Goal: Communication & Community: Ask a question

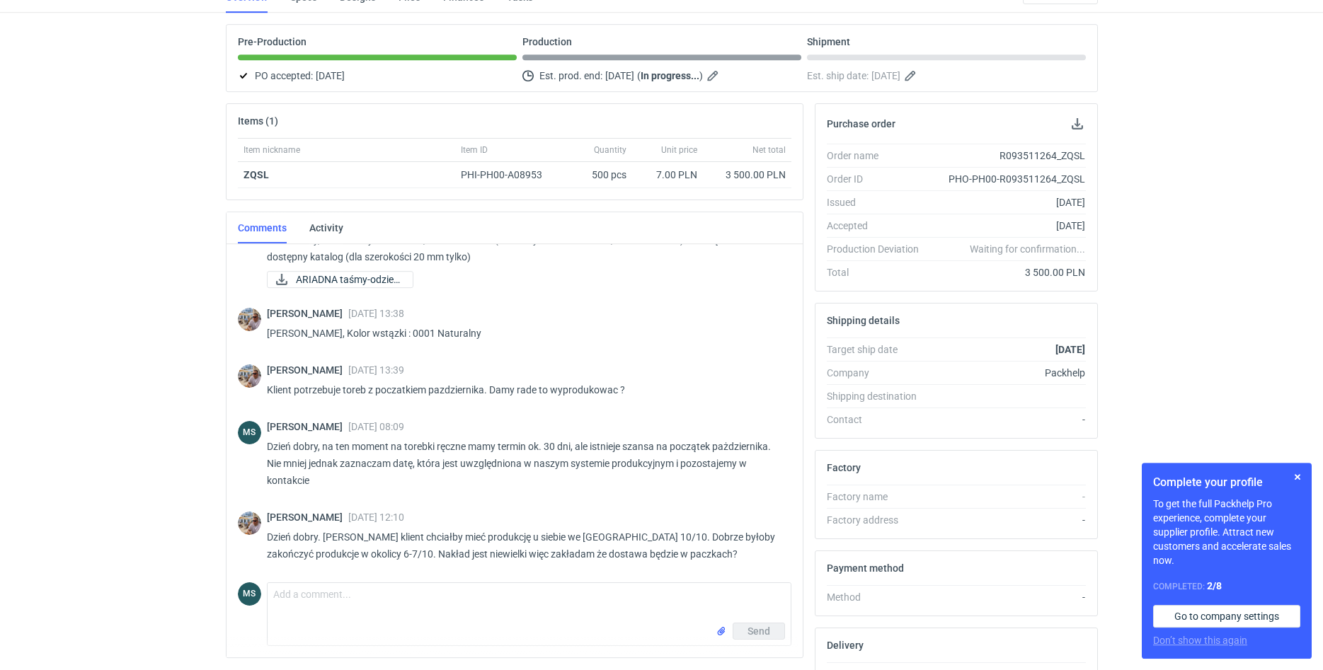
scroll to position [164, 0]
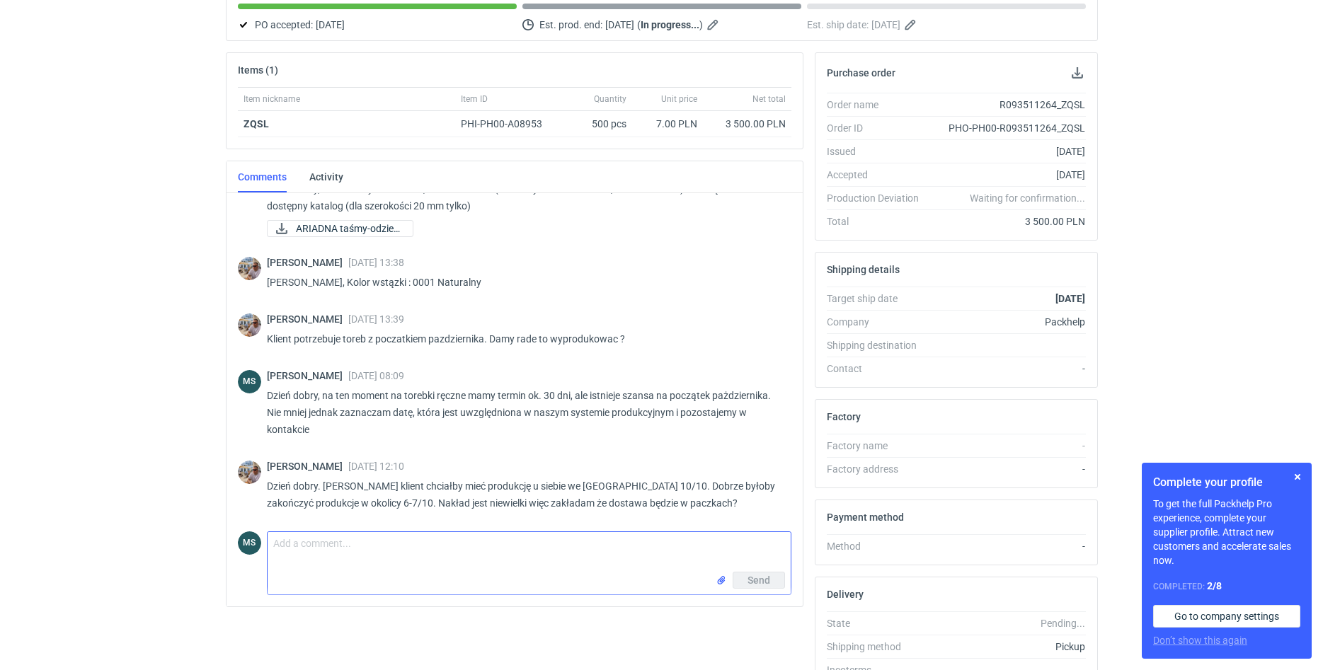
click at [533, 561] on textarea "Comment message" at bounding box center [529, 552] width 523 height 40
type textarea "Dzień dobry,"
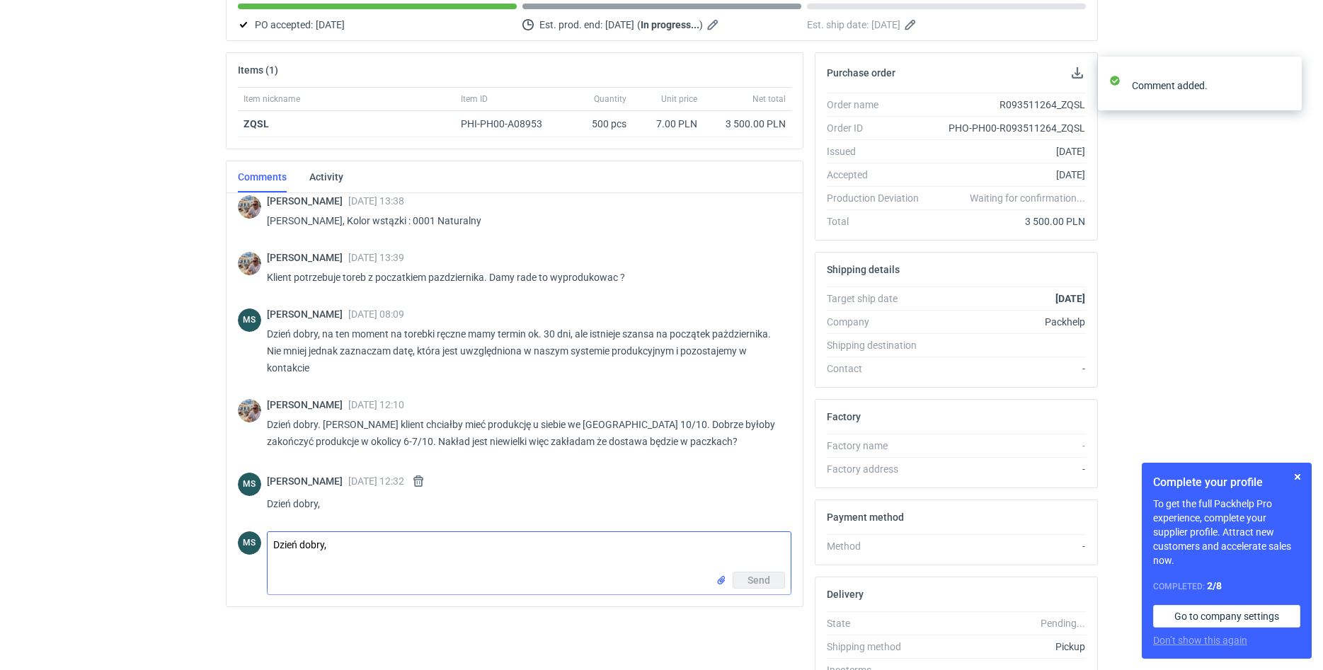
scroll to position [458, 0]
click at [427, 485] on button "button" at bounding box center [418, 480] width 17 height 17
click at [427, 484] on button "button" at bounding box center [418, 480] width 17 height 17
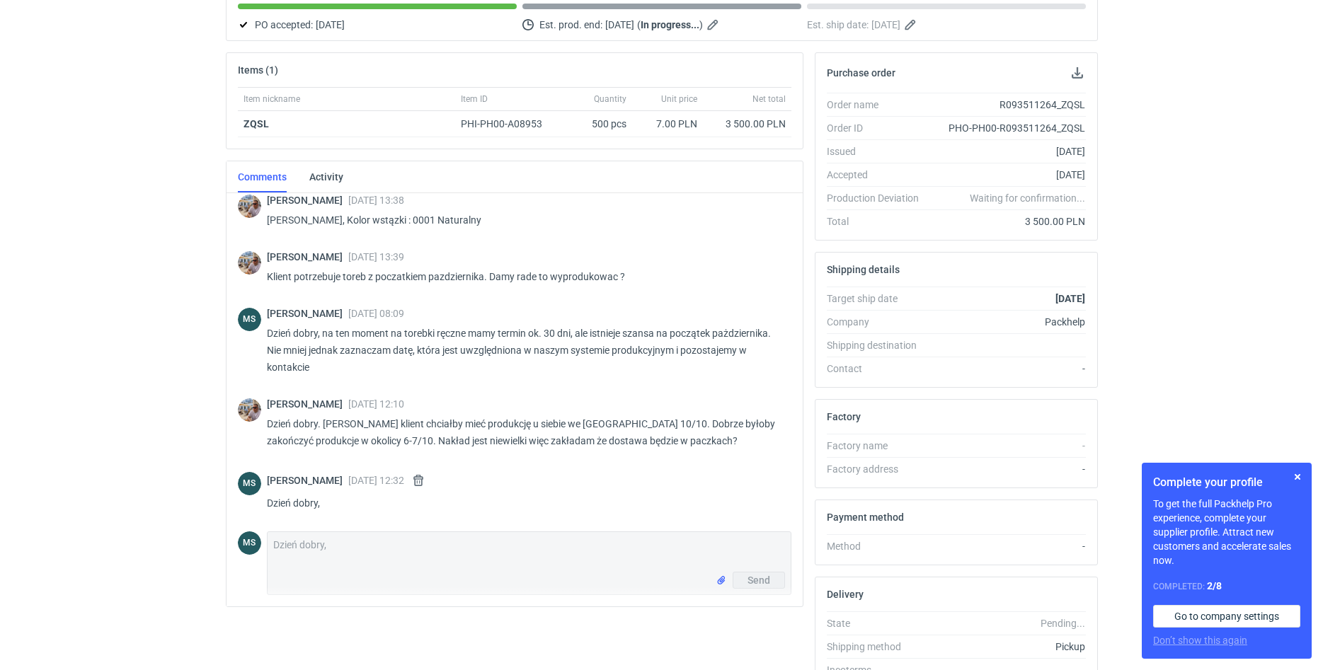
scroll to position [396, 0]
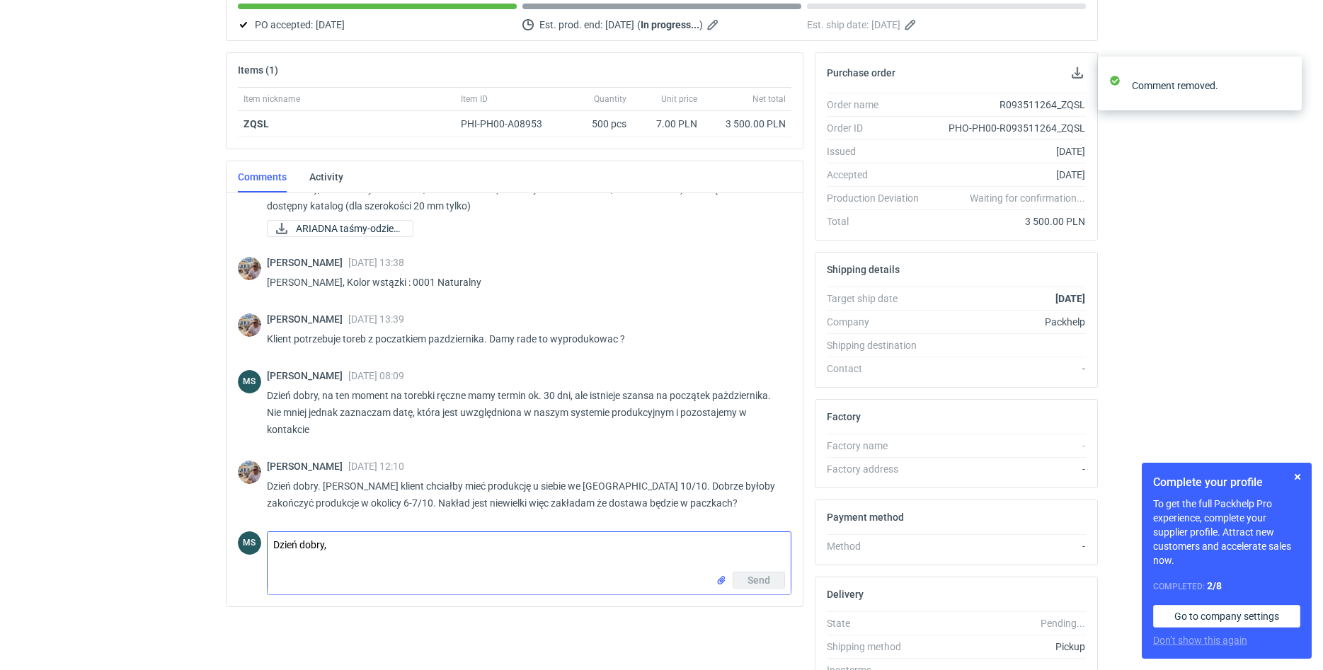
click at [454, 549] on textarea "Dzień dobry," at bounding box center [529, 552] width 523 height 40
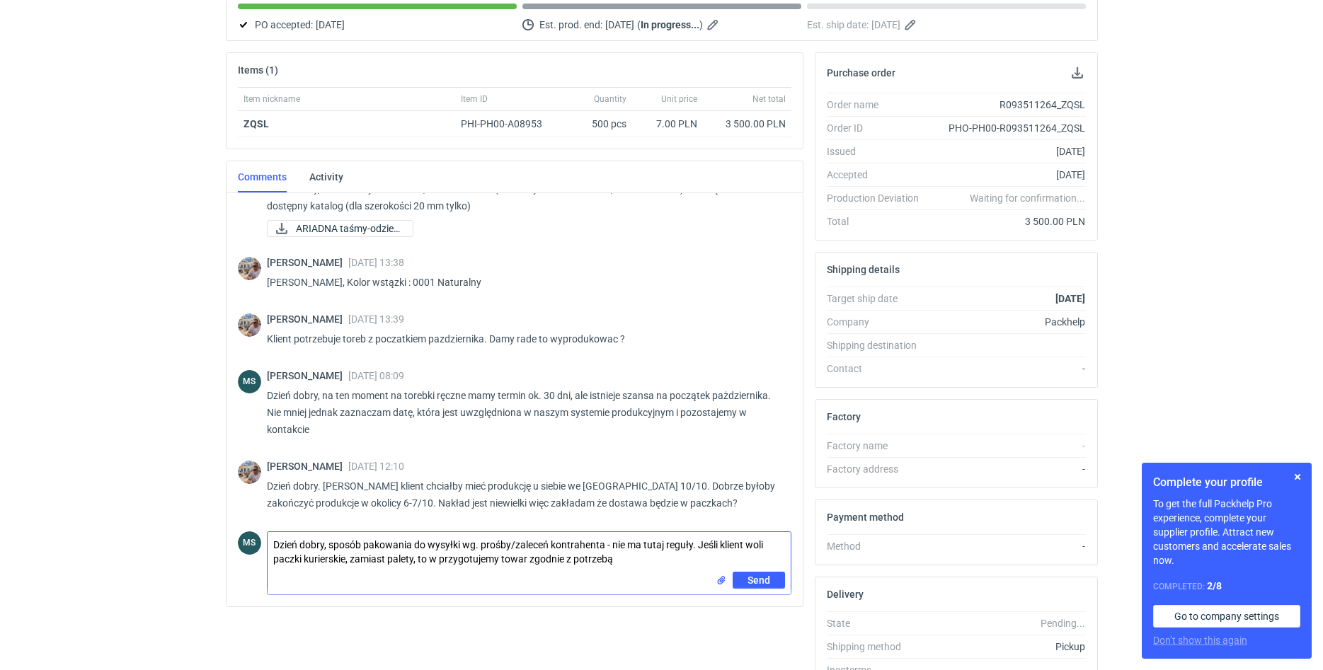
click at [349, 563] on textarea "Dzień dobry, sposób pakowania do wysyłki wg. prośby/zaleceń kontrahenta - nie m…" at bounding box center [529, 552] width 523 height 40
click at [620, 567] on textarea "Dzień dobry, sposób pakowania do wysyłki wg. prośby/zaleceń kontrahenta - nie m…" at bounding box center [529, 552] width 523 height 40
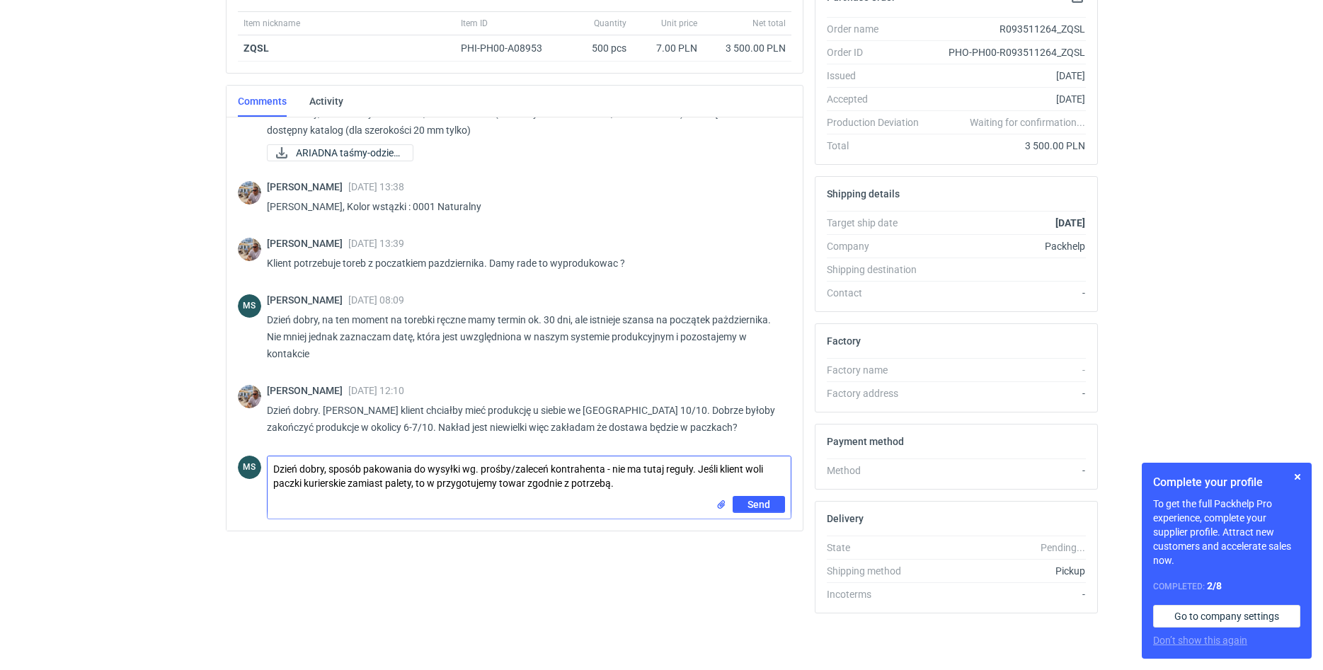
drag, startPoint x: 464, startPoint y: 472, endPoint x: 417, endPoint y: 471, distance: 46.7
click at [417, 471] on textarea "Dzień dobry, sposób pakowania do wysyłki wg. prośby/zaleceń kontrahenta - nie m…" at bounding box center [529, 477] width 523 height 40
drag, startPoint x: 658, startPoint y: 483, endPoint x: 621, endPoint y: 488, distance: 37.2
click at [621, 488] on textarea "Dzień dobry, sposób pakowania może być dostosowany wg. prośby/zaleceń kontrahen…" at bounding box center [529, 477] width 523 height 40
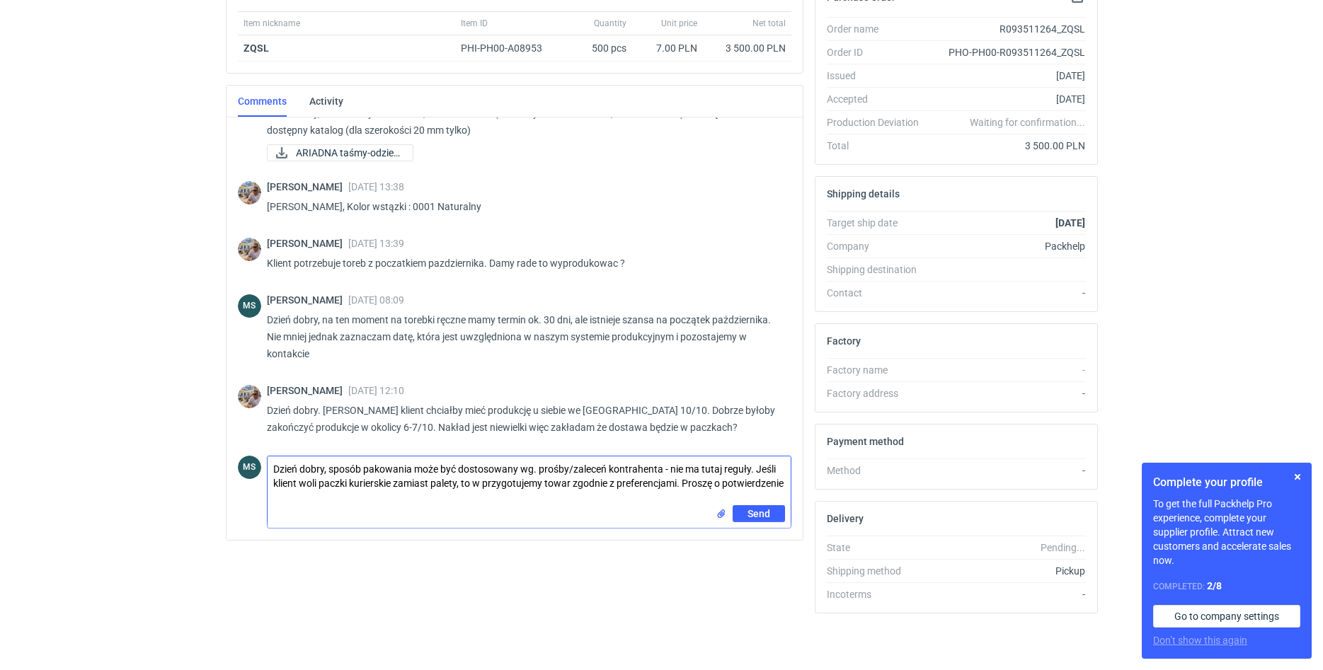
type textarea "Dzień dobry, sposób pakowania może być dostosowany wg. prośby/zaleceń kontrahen…"
click at [776, 522] on div "Send" at bounding box center [529, 516] width 523 height 23
click at [776, 520] on button "Send" at bounding box center [759, 513] width 52 height 17
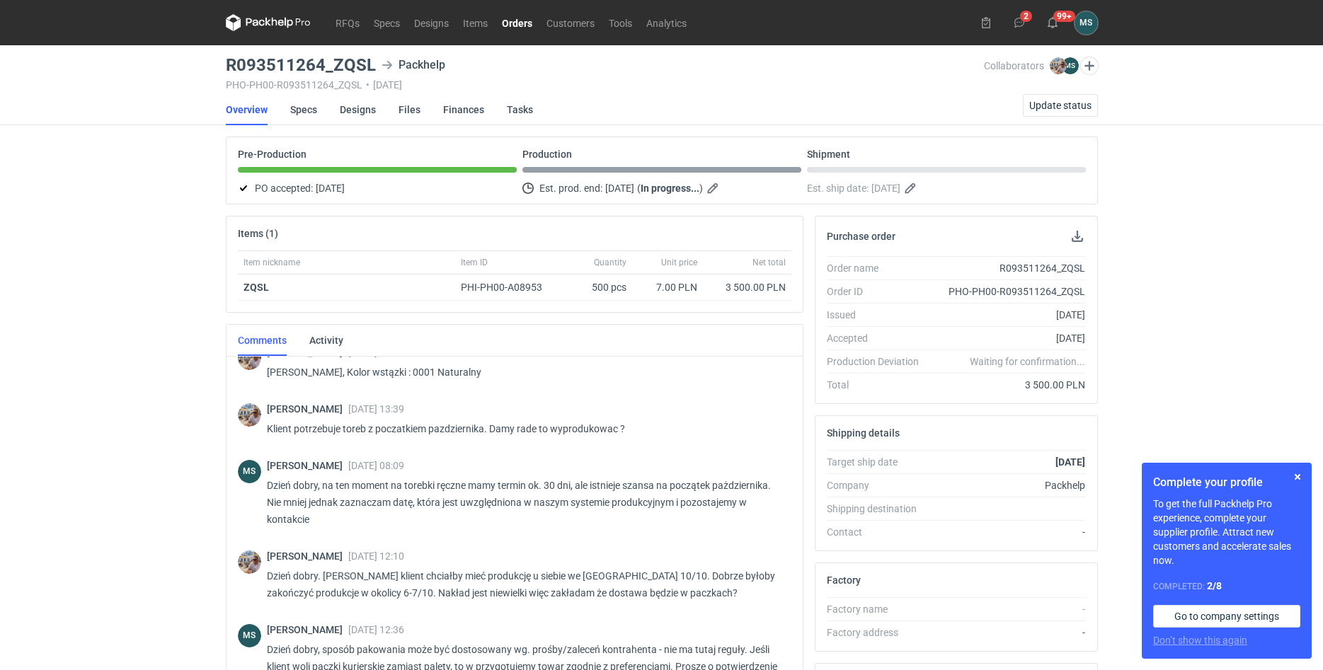
scroll to position [486, 0]
